Goal: Transaction & Acquisition: Purchase product/service

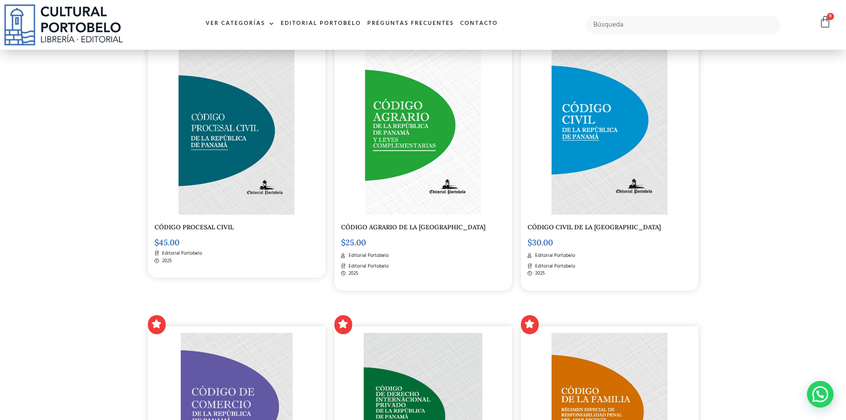
scroll to position [489, 0]
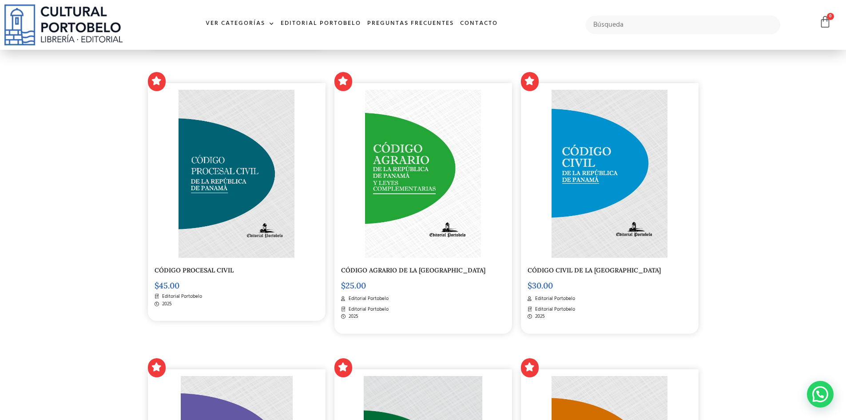
click at [241, 169] on img at bounding box center [237, 174] width 116 height 168
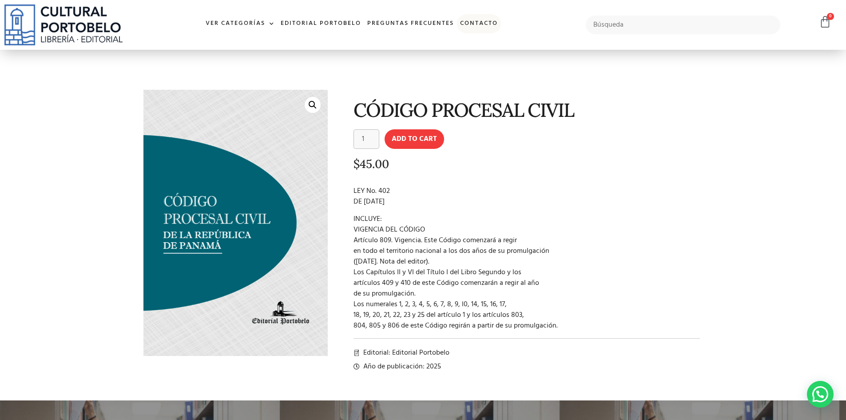
click at [483, 24] on link "Contacto" at bounding box center [479, 23] width 44 height 19
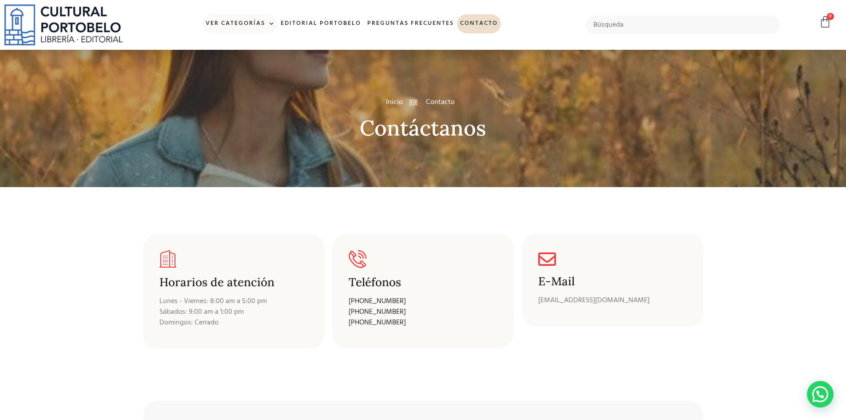
click at [255, 24] on link "Ver Categorías" at bounding box center [240, 23] width 75 height 19
drag, startPoint x: 261, startPoint y: 25, endPoint x: 266, endPoint y: 25, distance: 5.3
click at [261, 25] on link "Ver Categorías" at bounding box center [240, 23] width 75 height 19
click at [267, 25] on span at bounding box center [269, 23] width 9 height 13
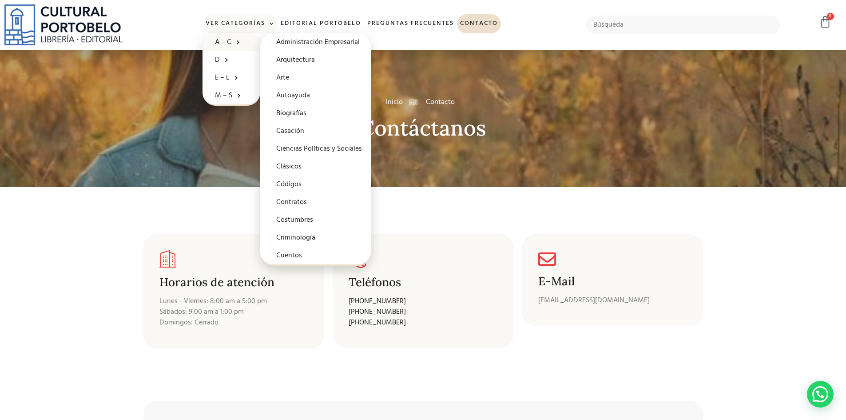
click at [242, 37] on link "A – C" at bounding box center [232, 42] width 58 height 18
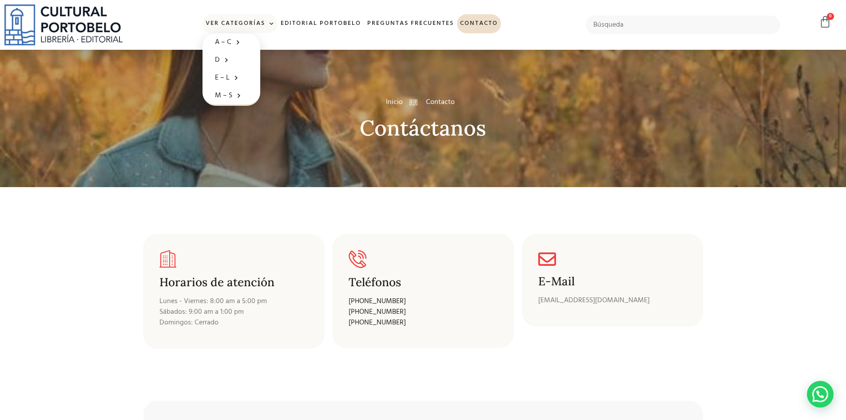
click at [247, 25] on link "Ver Categorías" at bounding box center [240, 23] width 75 height 19
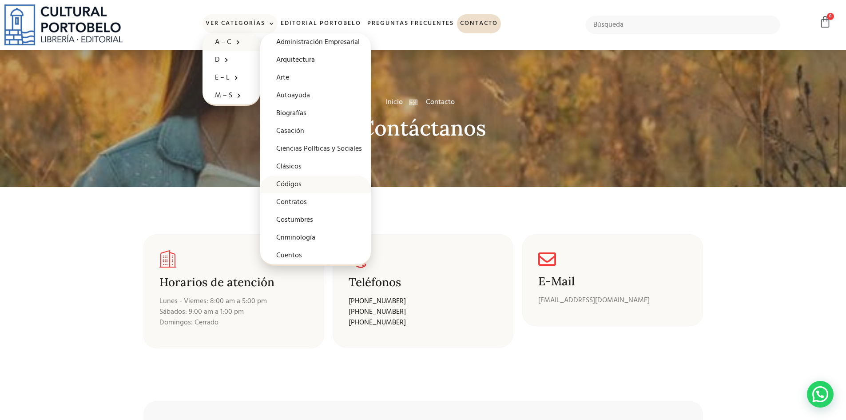
click at [302, 189] on link "Códigos" at bounding box center [315, 184] width 111 height 18
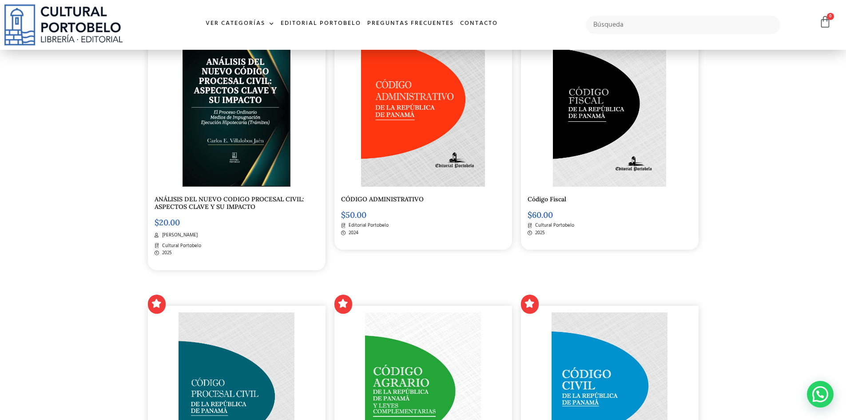
scroll to position [267, 0]
click at [291, 108] on div at bounding box center [237, 102] width 164 height 168
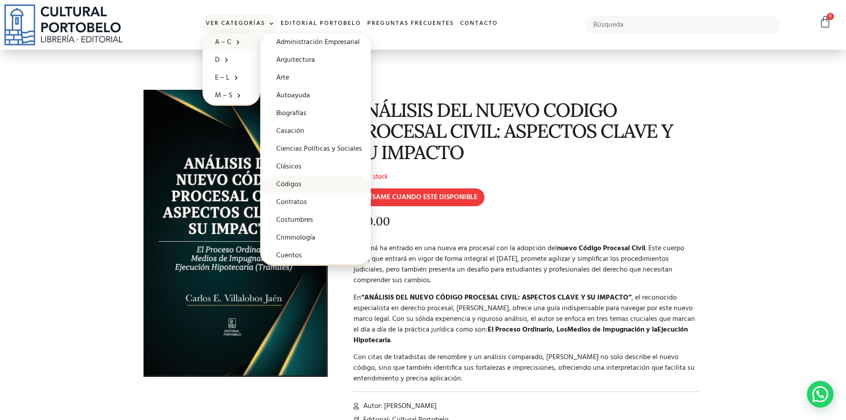
click at [302, 184] on link "Códigos" at bounding box center [315, 184] width 111 height 18
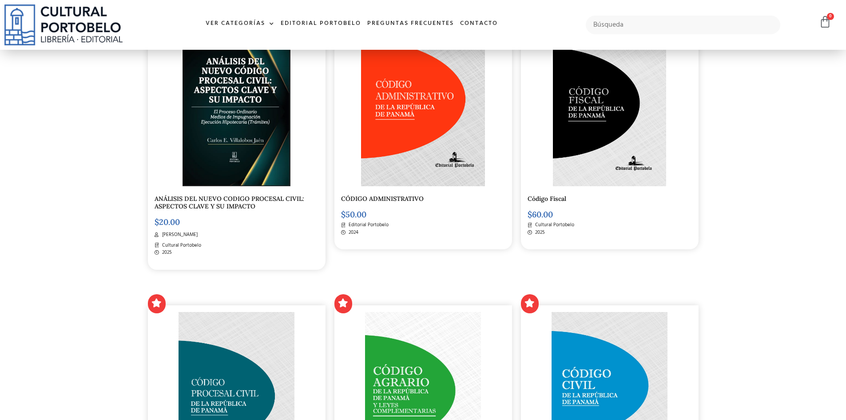
scroll to position [444, 0]
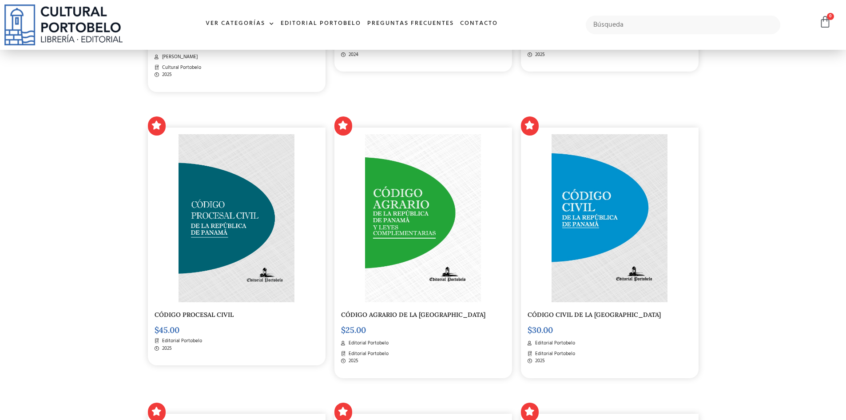
click at [192, 212] on img at bounding box center [237, 218] width 116 height 168
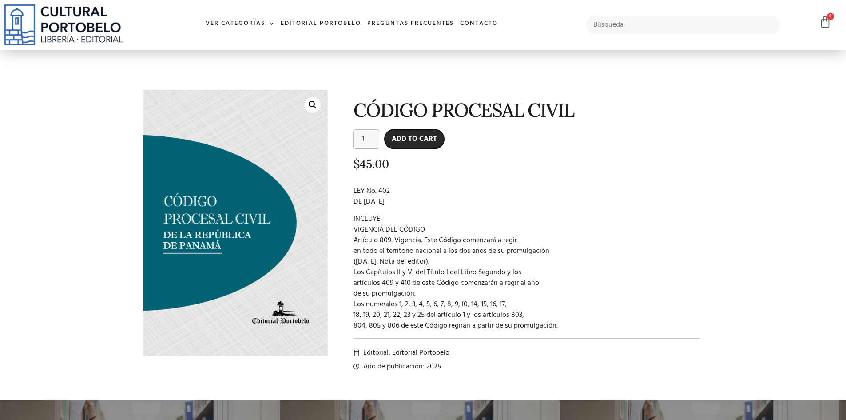
click at [415, 139] on button "Add to cart" at bounding box center [415, 139] width 60 height 20
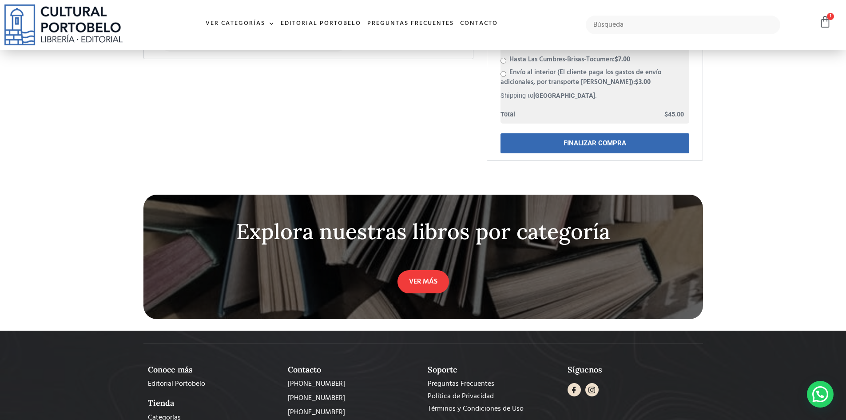
scroll to position [340, 0]
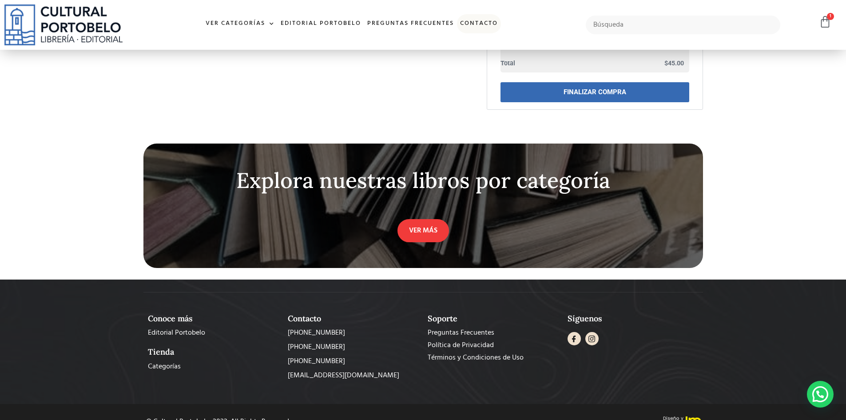
click at [483, 20] on link "Contacto" at bounding box center [479, 23] width 44 height 19
